Goal: Find specific page/section: Find specific page/section

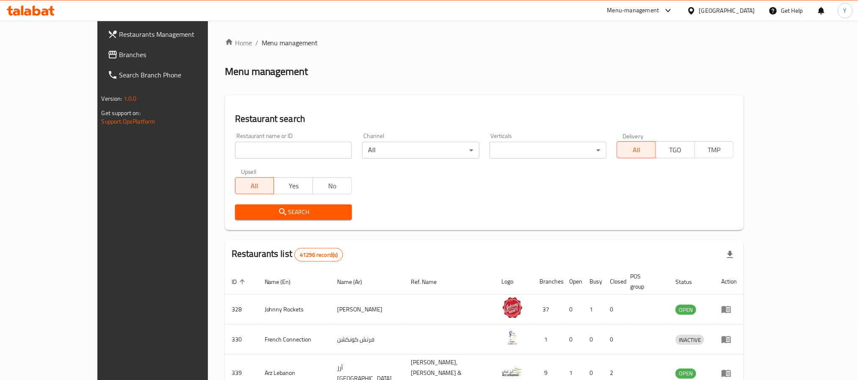
click at [235, 141] on div "Restaurant name or ID Restaurant name or ID" at bounding box center [293, 146] width 117 height 26
click at [235, 143] on div "Restaurant name or ID Restaurant name or ID" at bounding box center [293, 146] width 117 height 26
click at [235, 144] on input "search" at bounding box center [293, 150] width 117 height 17
paste input "701011"
type input "701011"
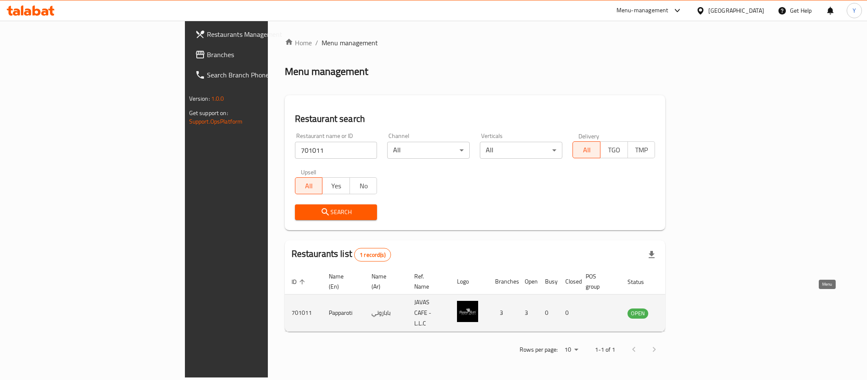
click at [682, 308] on icon "enhanced table" at bounding box center [677, 313] width 10 height 10
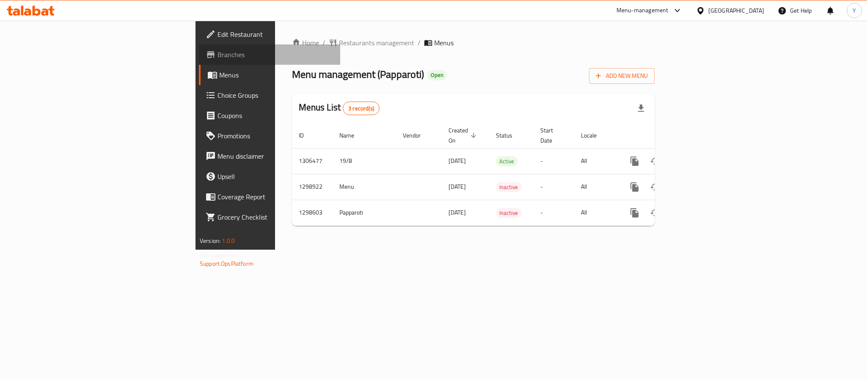
click at [218, 57] on span "Branches" at bounding box center [276, 55] width 116 height 10
